Goal: Task Accomplishment & Management: Complete application form

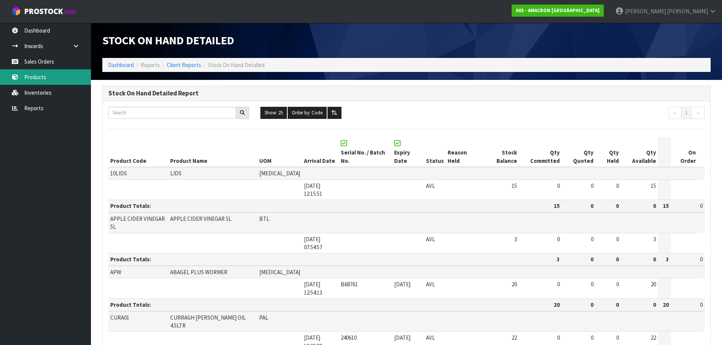
scroll to position [85, 0]
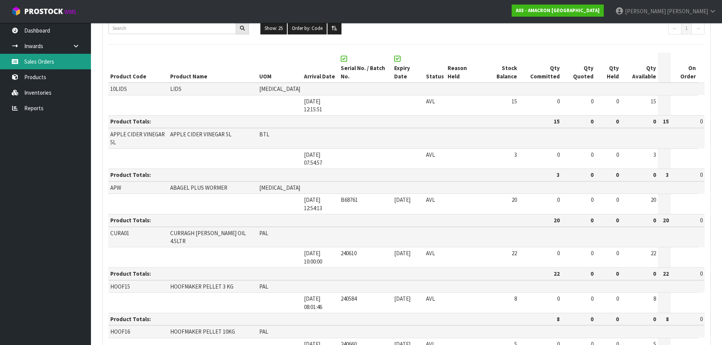
click at [31, 61] on link "Sales Orders" at bounding box center [45, 62] width 91 height 16
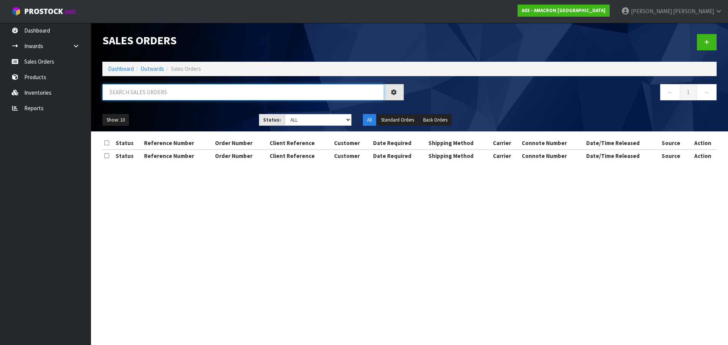
click at [123, 94] on input "text" at bounding box center [243, 92] width 282 height 16
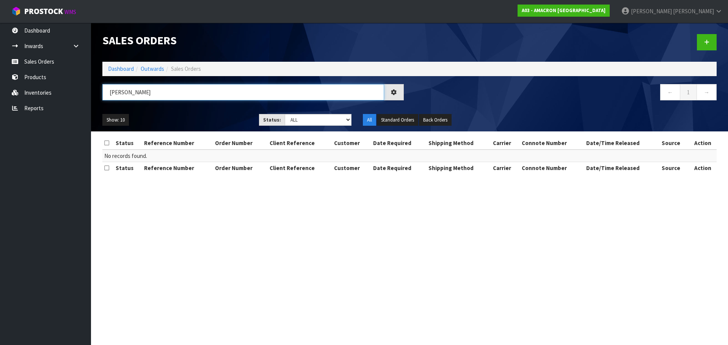
type input "[PERSON_NAME]"
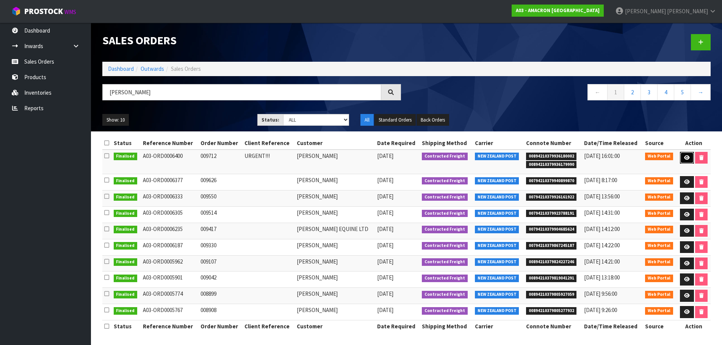
click at [683, 155] on link at bounding box center [687, 158] width 14 height 12
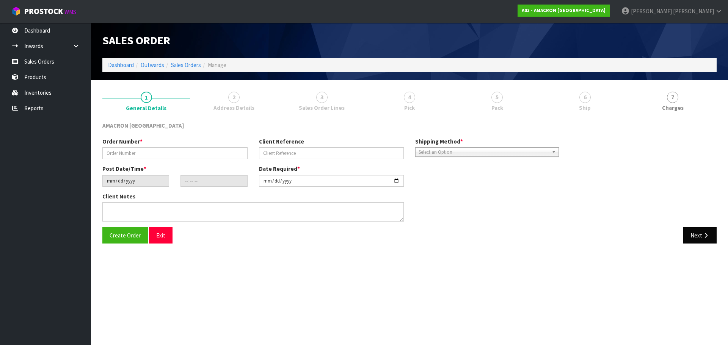
type input "009712"
type input "URGENT!!!"
type input "[DATE]"
type input "12:01:00.000"
type input "[DATE]"
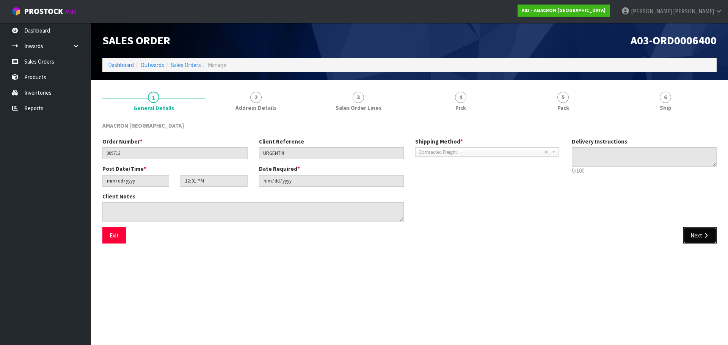
click at [706, 239] on icon "button" at bounding box center [705, 236] width 7 height 6
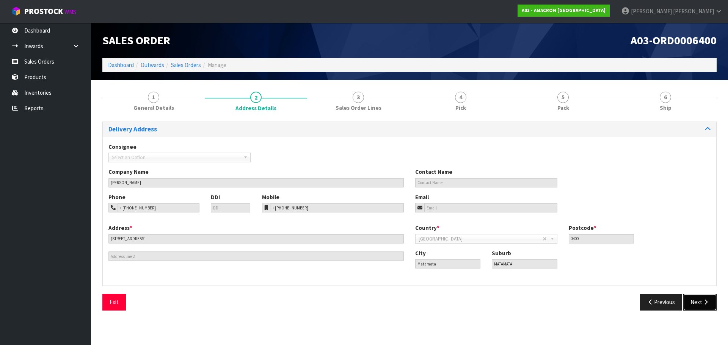
click at [711, 305] on button "Next" at bounding box center [699, 302] width 33 height 16
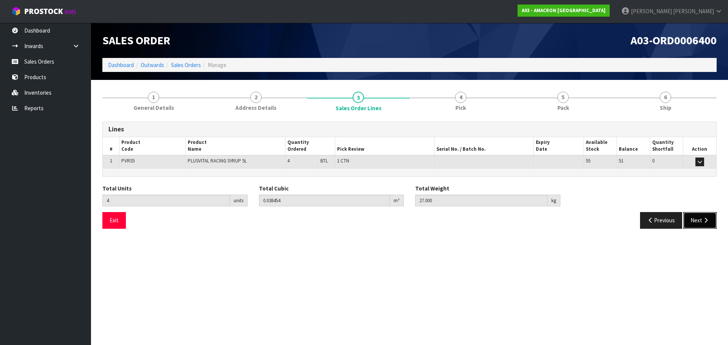
click at [702, 226] on button "Next" at bounding box center [699, 220] width 33 height 16
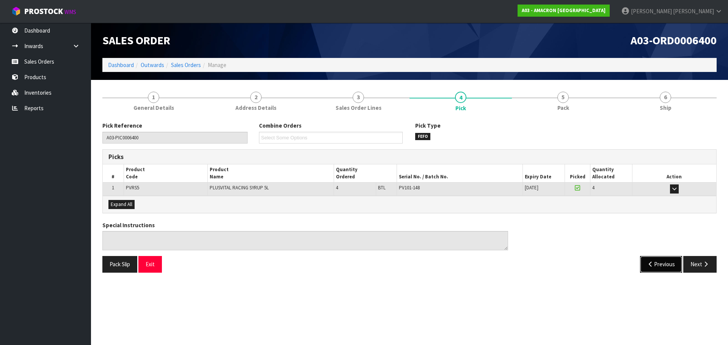
click at [660, 265] on button "Previous" at bounding box center [661, 264] width 42 height 16
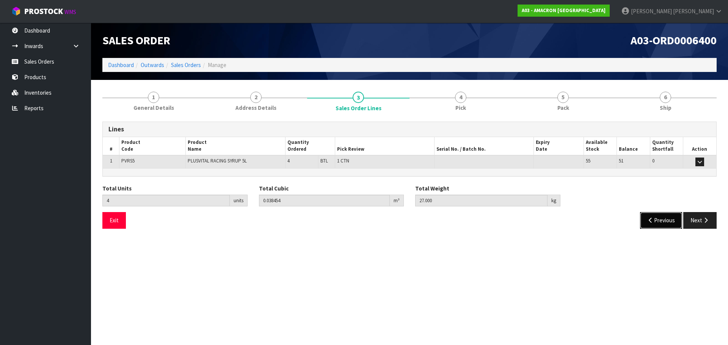
click at [656, 220] on button "Previous" at bounding box center [661, 220] width 42 height 16
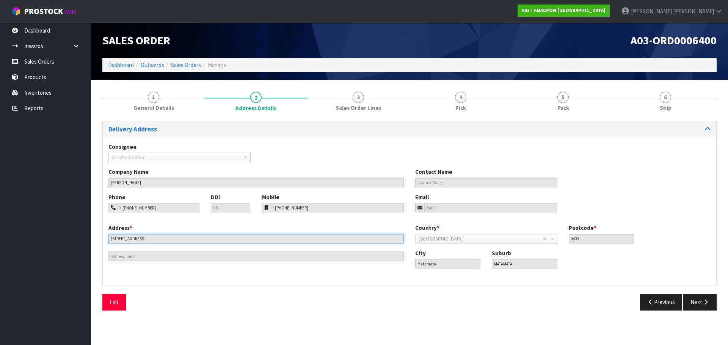
drag, startPoint x: 163, startPoint y: 239, endPoint x: 91, endPoint y: 231, distance: 72.0
click at [91, 231] on section "1 General Details 2 Address Details 3 Sales Order Lines 4 Pick 5 Pack 6 Ship De…" at bounding box center [409, 201] width 637 height 242
click at [399, 263] on div "Address * [STREET_ADDRESS] Country * [GEOGRAPHIC_DATA] [GEOGRAPHIC_DATA] [GEOGR…" at bounding box center [410, 252] width 614 height 56
